Goal: Task Accomplishment & Management: Manage account settings

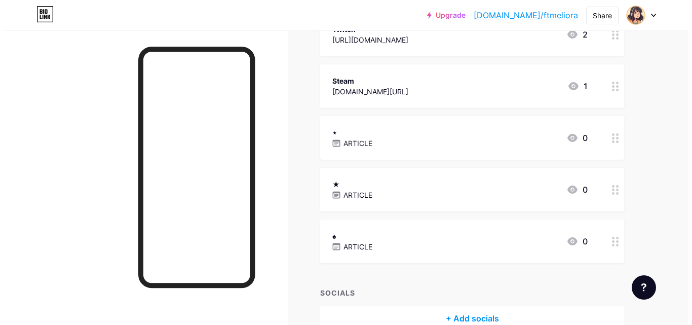
scroll to position [409, 0]
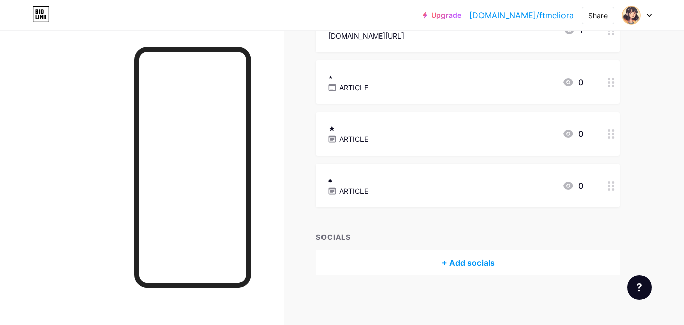
click at [419, 181] on div "♠ ARTICLE 0" at bounding box center [455, 185] width 255 height 23
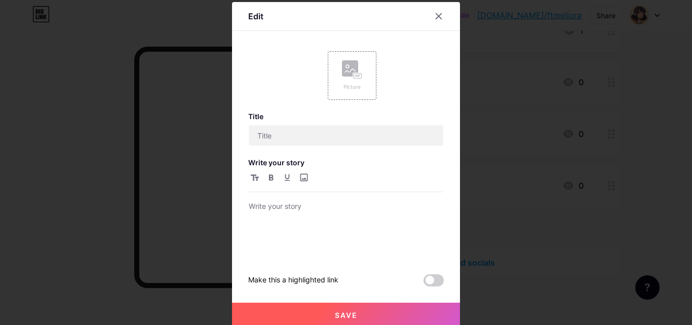
type input "♠"
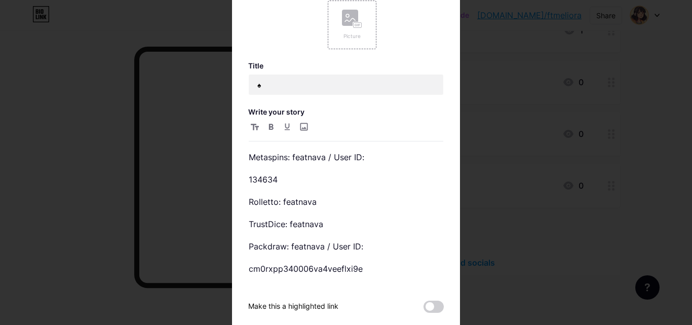
scroll to position [101, 0]
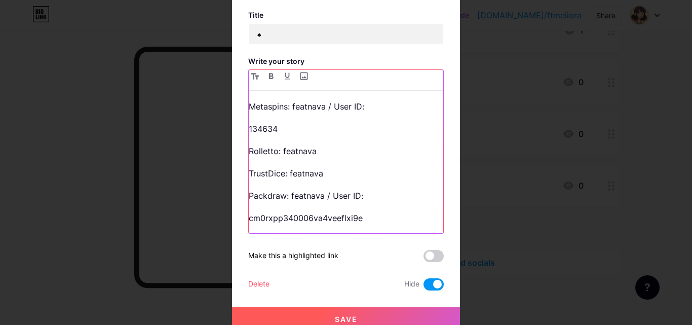
click at [371, 217] on p "cm0rxpp340006va4veeflxi9e" at bounding box center [346, 218] width 195 height 14
click at [276, 162] on div "[PERSON_NAME] responsibly or not at all! Stake: cryptoniing Roobet: kneescafe M…" at bounding box center [346, 166] width 195 height 134
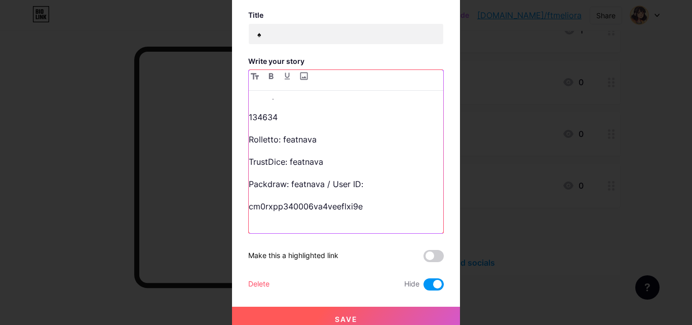
scroll to position [192, 0]
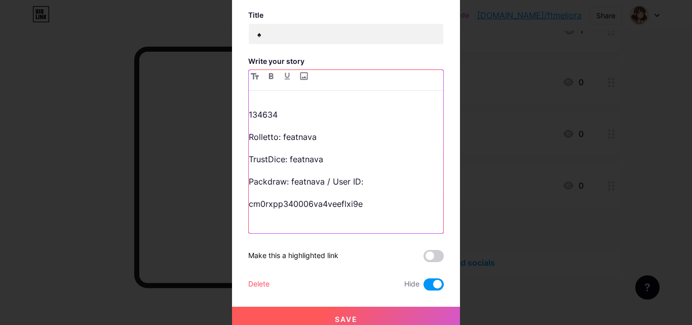
click at [273, 217] on p "cm0rxpp340006va4veeflxi9e" at bounding box center [346, 211] width 195 height 28
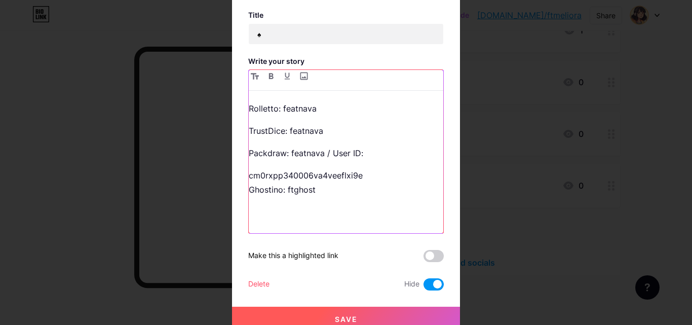
click at [277, 212] on p "cm0rxpp340006va4veeflxi9e Ghostino: ftghost" at bounding box center [346, 196] width 195 height 57
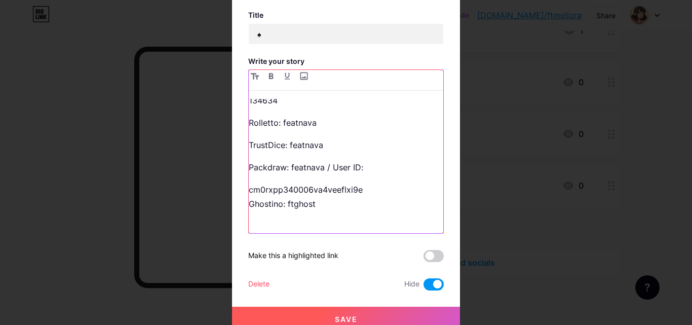
click at [369, 197] on p "cm0rxpp340006va4veeflxi9e Ghostino: ftghost" at bounding box center [346, 203] width 195 height 43
click at [369, 183] on p "cm0rxpp340006va4veeflxi9e Ghostino: ftghost" at bounding box center [346, 203] width 195 height 43
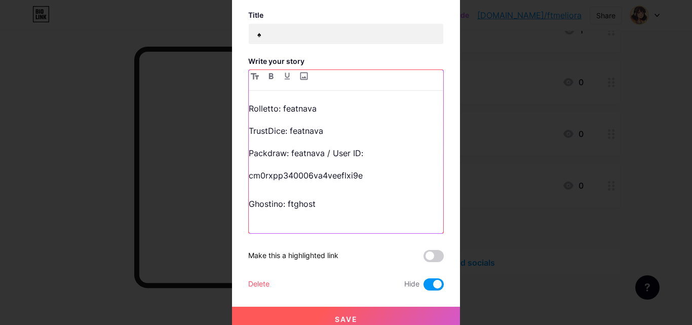
click at [274, 122] on div "[PERSON_NAME] responsibly or not at all! Stake: cryptoniing Roobet: kneescafe M…" at bounding box center [346, 166] width 195 height 134
click at [256, 117] on div "[PERSON_NAME] responsibly or not at all! Stake: cryptoniing Roobet: kneescafe M…" at bounding box center [346, 166] width 195 height 134
click at [267, 185] on p "cm0rxpp340006va4veeflxi9e Ghostino: ftghost" at bounding box center [346, 196] width 195 height 57
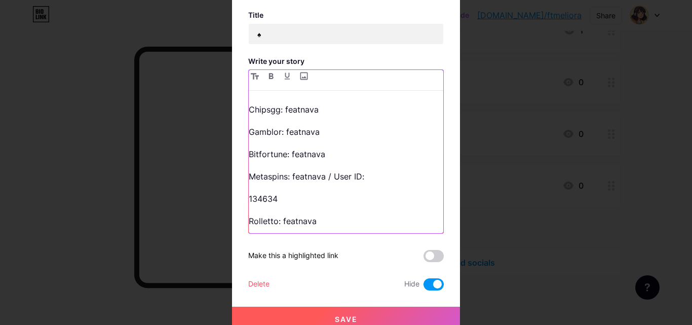
scroll to position [105, 0]
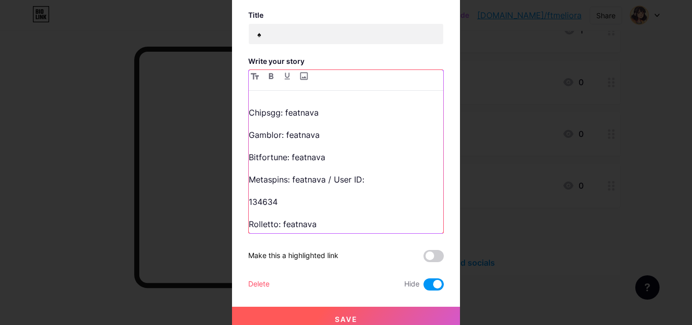
drag, startPoint x: 331, startPoint y: 149, endPoint x: 319, endPoint y: 145, distance: 12.8
click at [331, 148] on div "[PERSON_NAME] responsibly or not at all! Stake: cryptoniing Roobet: kneescafe M…" at bounding box center [346, 166] width 195 height 134
click at [255, 155] on p "Bitfortune: featnava" at bounding box center [346, 157] width 195 height 14
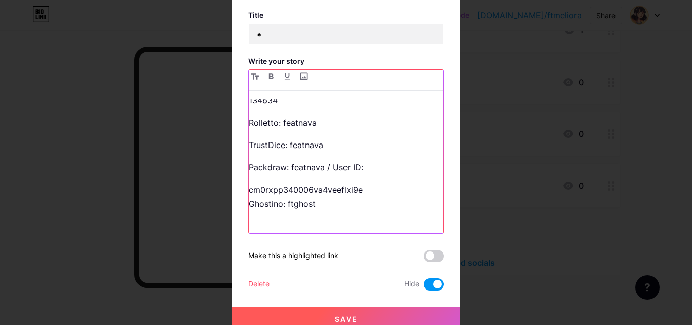
click at [386, 185] on p "cm0rxpp340006va4veeflxi9e Ghostino: ftghost" at bounding box center [346, 203] width 195 height 43
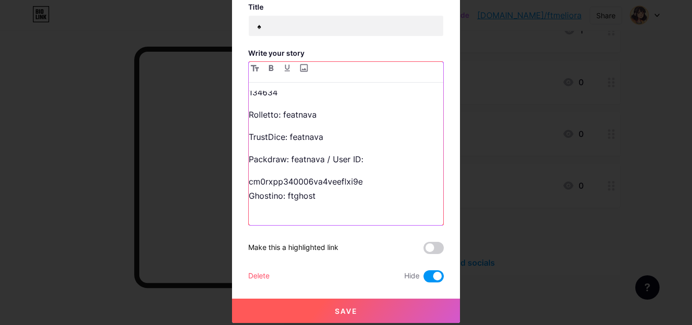
click at [337, 201] on p "cm0rxpp340006va4veeflxi9e Ghostino: ftghost" at bounding box center [346, 195] width 195 height 43
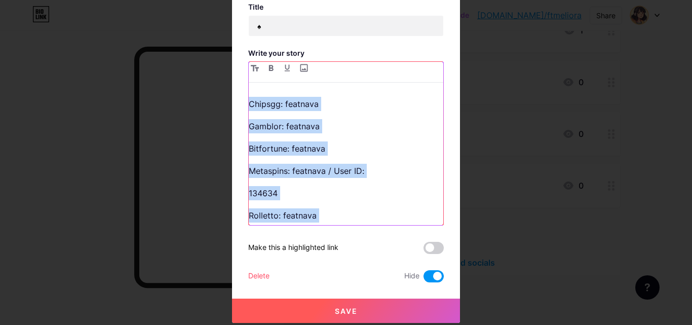
scroll to position [62, 0]
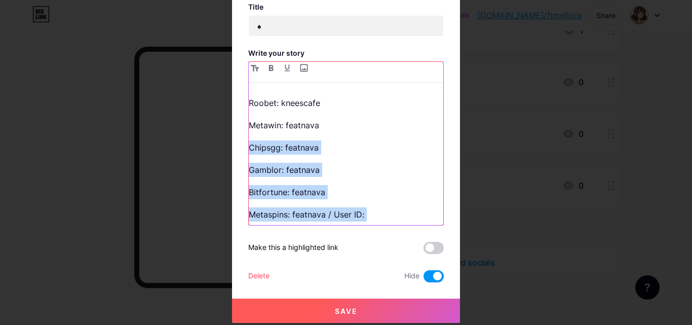
drag, startPoint x: 321, startPoint y: 125, endPoint x: 242, endPoint y: 149, distance: 82.7
click at [242, 149] on div "Edit Picture Title ♠ Write your story [PERSON_NAME] responsibly or not at all! …" at bounding box center [346, 108] width 228 height 430
click at [347, 135] on div "[PERSON_NAME] responsibly or not at all! Stake: cryptoniing Roobet: kneescafe M…" at bounding box center [346, 158] width 195 height 134
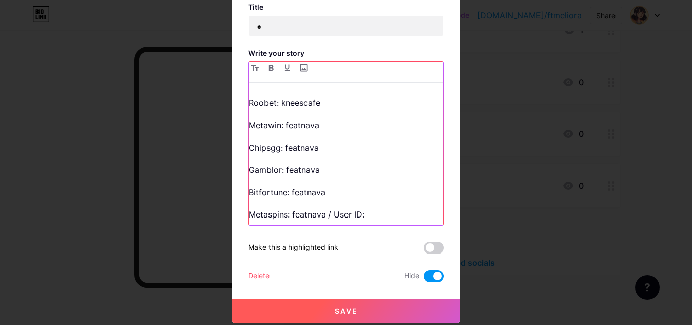
click at [330, 120] on p "Metawin: featnava" at bounding box center [346, 125] width 195 height 14
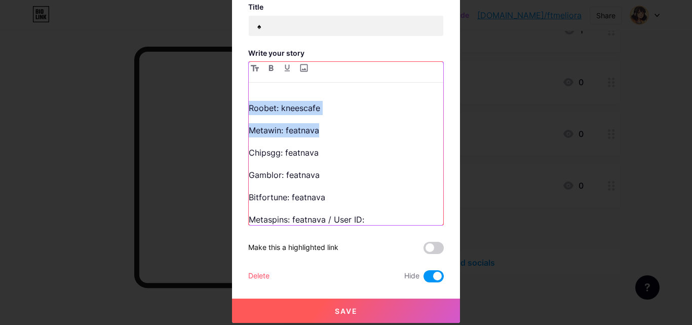
drag, startPoint x: 245, startPoint y: 99, endPoint x: 335, endPoint y: 130, distance: 94.7
click at [335, 130] on div "[PERSON_NAME] responsibly or not at all! Stake: cryptoniing Roobet: kneescafe M…" at bounding box center [346, 158] width 195 height 134
copy div "Roobet: kneescafe Metawin: featnava"
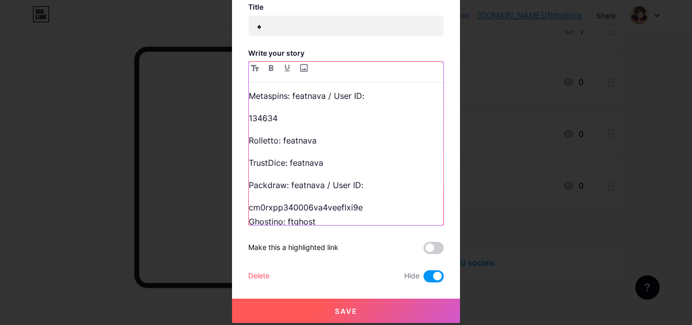
scroll to position [220, 0]
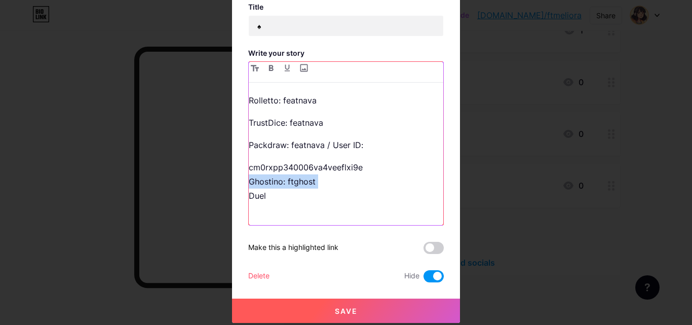
drag, startPoint x: 341, startPoint y: 188, endPoint x: 245, endPoint y: 191, distance: 95.8
click at [249, 191] on p "cm0rxpp340006va4veeflxi9e Ghostino: ftghost Duel" at bounding box center [346, 188] width 195 height 57
drag, startPoint x: 249, startPoint y: 181, endPoint x: 275, endPoint y: 196, distance: 30.0
click at [275, 196] on p "cm0rxpp340006va4veeflxi9e Ghostino: ftghost Duel" at bounding box center [346, 188] width 195 height 57
click at [255, 181] on p "cm0rxpp340006va4veeflxi9e GRoobet: kneescafe" at bounding box center [346, 174] width 195 height 28
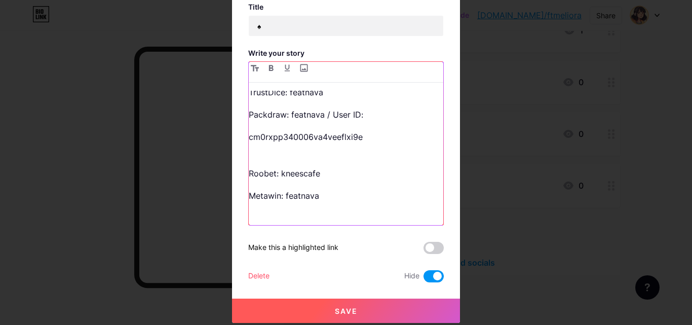
scroll to position [228, 0]
click at [367, 159] on p "cm0rxpp340006va4veeflxi9e Roobet: kneescafe" at bounding box center [346, 166] width 195 height 28
click at [358, 135] on p "cm0rxpp340006va4veeflxi9eRoobet: kneescafe" at bounding box center [346, 137] width 195 height 14
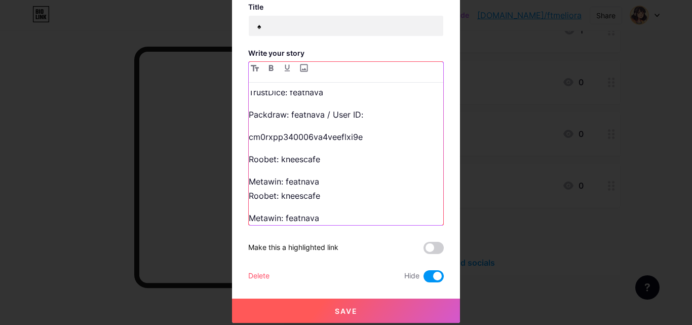
scroll to position [273, 0]
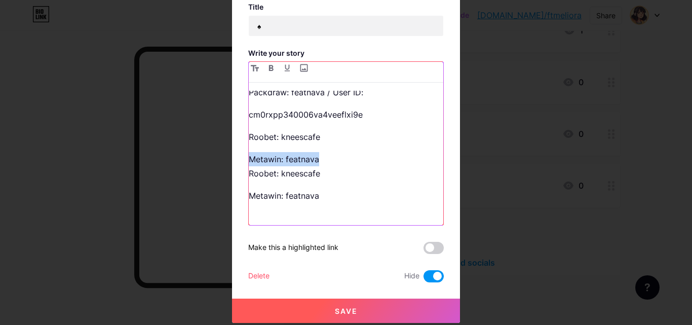
drag, startPoint x: 246, startPoint y: 160, endPoint x: 331, endPoint y: 160, distance: 85.1
click at [331, 160] on p "Metawin: featnava Roobet: kneescafe" at bounding box center [346, 166] width 195 height 28
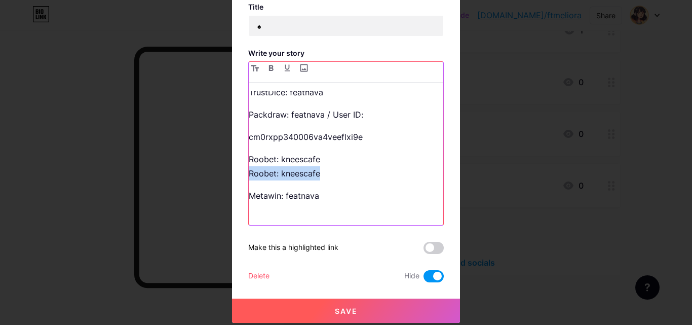
drag, startPoint x: 246, startPoint y: 172, endPoint x: 388, endPoint y: 177, distance: 141.9
click at [388, 177] on p "Roobet: kneescafe Roobet: kneescafe" at bounding box center [346, 166] width 195 height 28
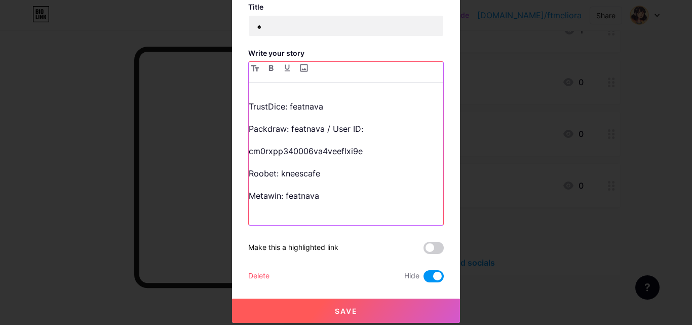
click at [274, 174] on p "Roobet: kneescafe" at bounding box center [346, 173] width 195 height 14
click at [314, 174] on p "Roobet: kneescafe" at bounding box center [346, 173] width 195 height 14
click at [271, 171] on p "Roobet: kneescafe" at bounding box center [346, 173] width 195 height 14
click at [279, 196] on p "Metawin: featnava" at bounding box center [346, 202] width 195 height 28
click at [338, 203] on p "Ghostino: featnava" at bounding box center [346, 202] width 195 height 28
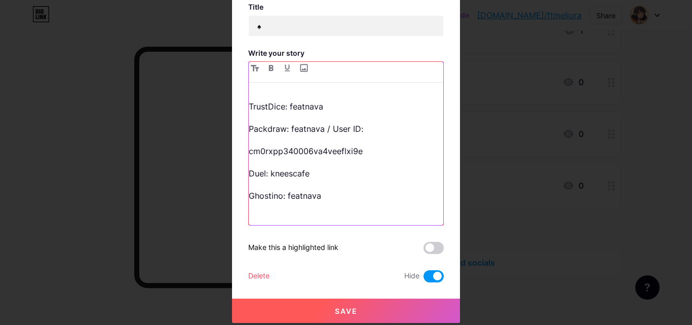
click at [337, 198] on p "Ghostino: featnava" at bounding box center [346, 202] width 195 height 28
click at [310, 178] on p "Duel: kneescafe" at bounding box center [346, 173] width 195 height 14
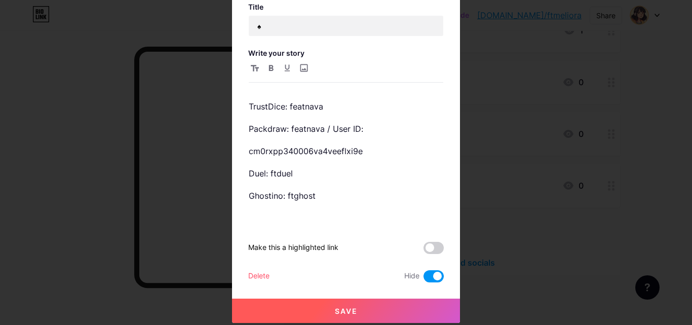
click at [427, 274] on span at bounding box center [434, 276] width 20 height 12
click at [424, 279] on input "checkbox" at bounding box center [424, 279] width 0 height 0
click at [352, 307] on span "Save" at bounding box center [346, 311] width 23 height 9
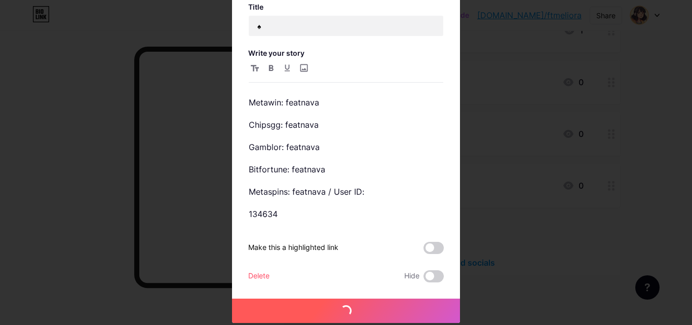
scroll to position [0, 0]
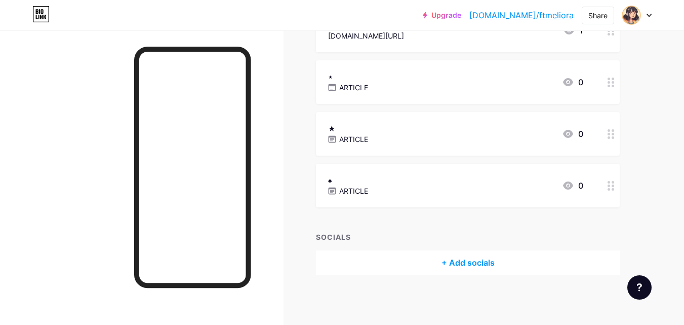
click at [423, 195] on div "♠ ARTICLE 0" at bounding box center [455, 185] width 255 height 23
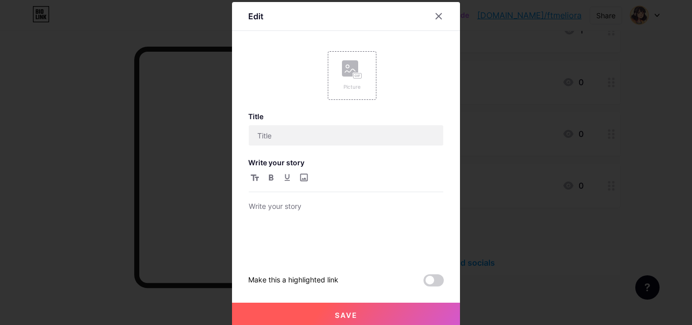
type input "♠"
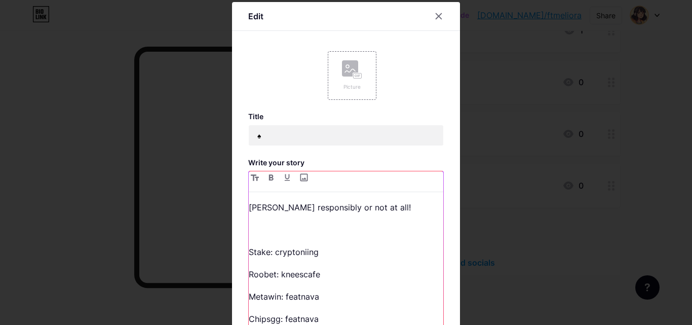
click at [387, 207] on p "[PERSON_NAME] responsibly or not at all!" at bounding box center [346, 207] width 195 height 14
drag, startPoint x: 376, startPoint y: 209, endPoint x: 215, endPoint y: 206, distance: 161.1
click at [232, 207] on div "Edit Picture Title ♠ Write your story [PERSON_NAME] responsibly or not at all! …" at bounding box center [346, 217] width 228 height 430
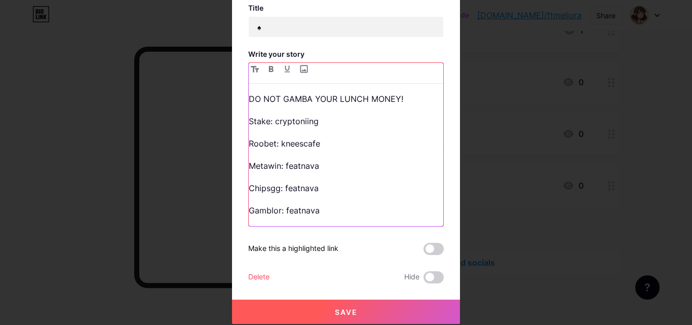
scroll to position [109, 0]
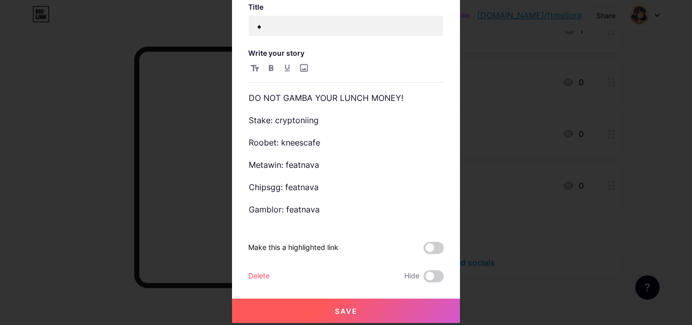
click at [371, 308] on button "Save" at bounding box center [346, 310] width 228 height 24
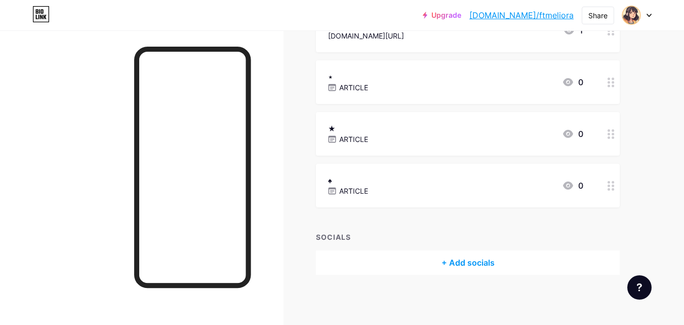
click at [448, 75] on div "⋆ ARTICLE 0" at bounding box center [455, 81] width 255 height 23
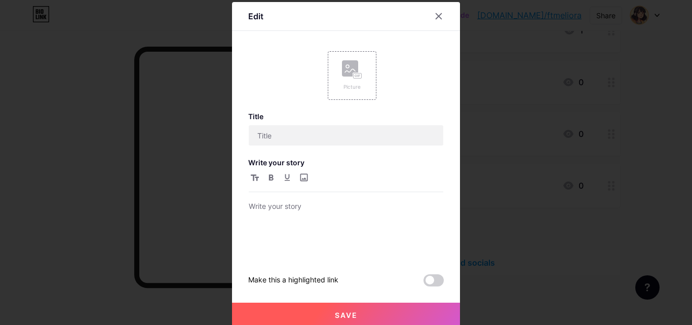
type input "⋆"
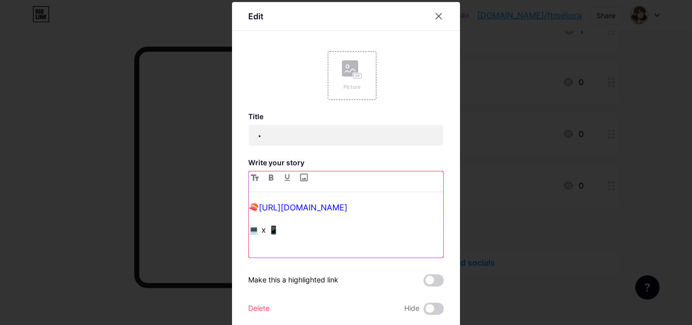
click at [374, 204] on p "🍣 [URL][DOMAIN_NAME]" at bounding box center [346, 207] width 195 height 14
drag, startPoint x: 357, startPoint y: 214, endPoint x: 239, endPoint y: 206, distance: 118.8
click at [239, 206] on div "Edit Picture Title ⋆ Write your story 🍣 [URL][DOMAIN_NAME] 💻 x 📱 Make this a hi…" at bounding box center [346, 178] width 228 height 353
copy div "🍣 [URL][DOMAIN_NAME] 💻 x 📱"
click at [353, 202] on p "🍣 [URL][DOMAIN_NAME]" at bounding box center [346, 207] width 195 height 14
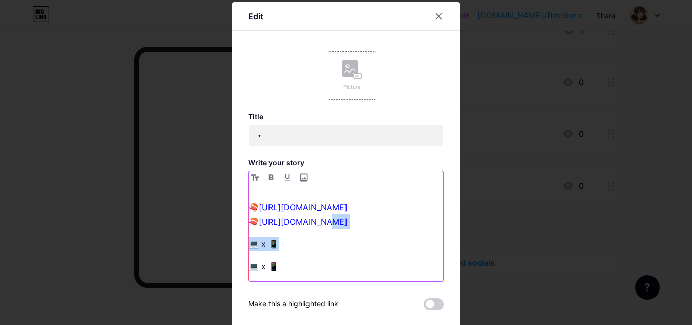
drag, startPoint x: 289, startPoint y: 248, endPoint x: 315, endPoint y: 224, distance: 34.8
click at [315, 224] on div "🍣 [URL][DOMAIN_NAME] 🍣 [URL][DOMAIN_NAME] 💻 x 📱 💻 x 📱" at bounding box center [346, 240] width 195 height 81
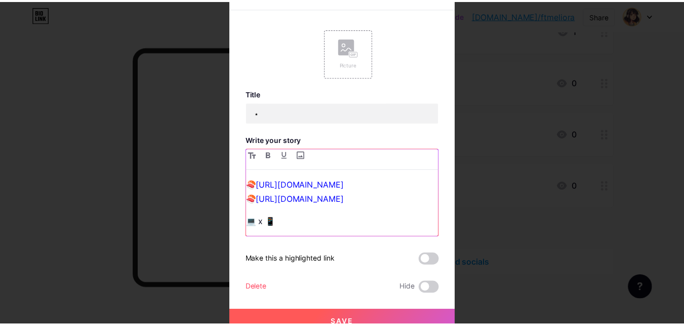
scroll to position [34, 0]
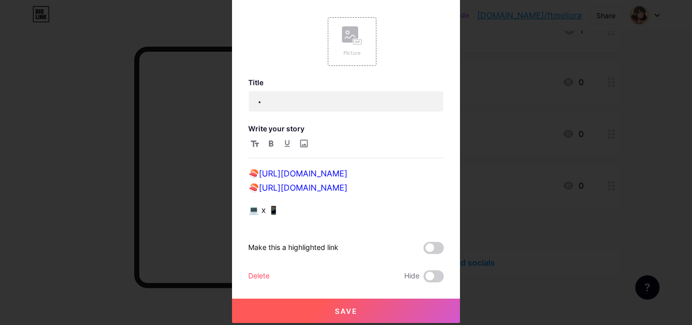
click at [377, 307] on button "Save" at bounding box center [346, 310] width 228 height 24
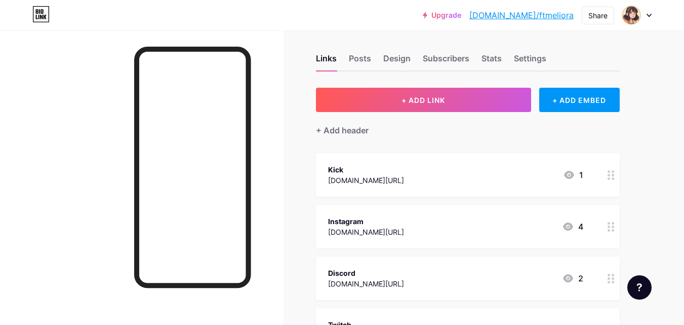
scroll to position [0, 0]
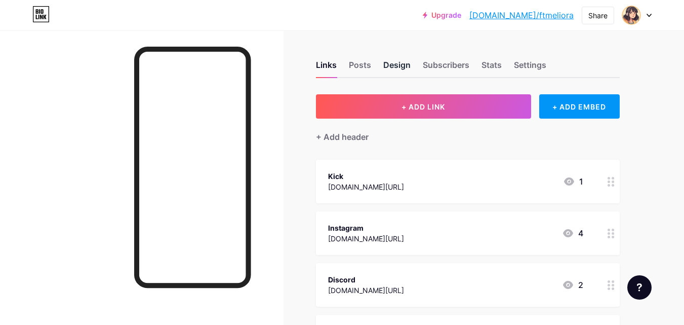
click at [384, 68] on div "Design" at bounding box center [397, 68] width 27 height 18
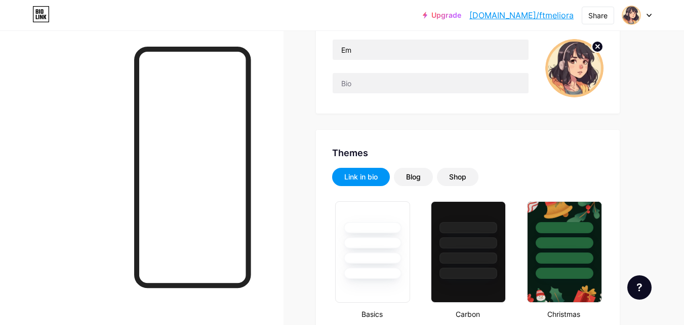
type input "#feffb3"
type input "#f7ff80"
type input "#130101"
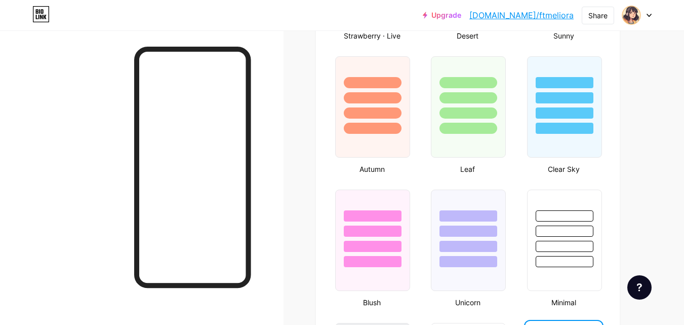
scroll to position [912, 0]
